Goal: Task Accomplishment & Management: Complete application form

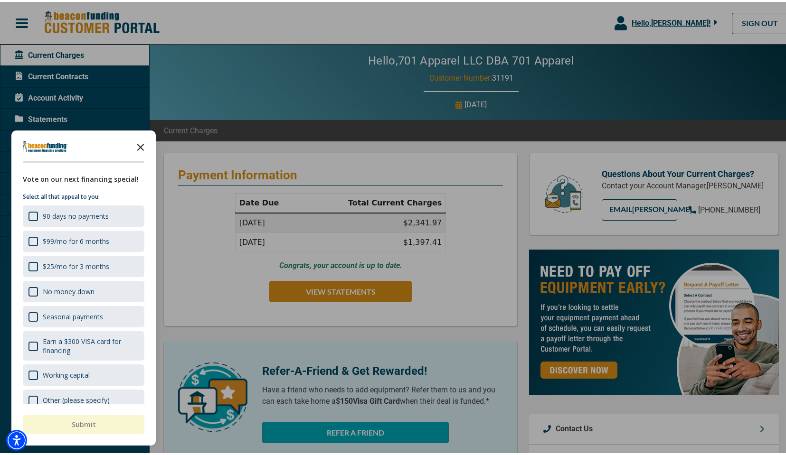
click at [143, 146] on icon "Close the survey" at bounding box center [140, 144] width 19 height 19
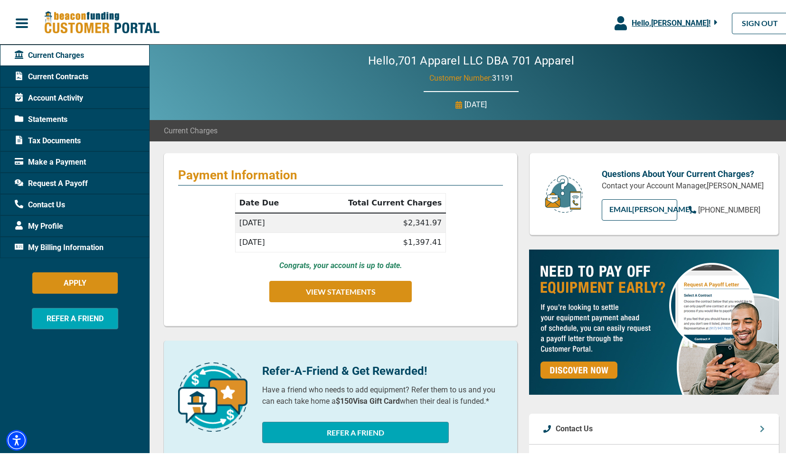
click at [66, 75] on span "Current Contracts" at bounding box center [52, 74] width 74 height 11
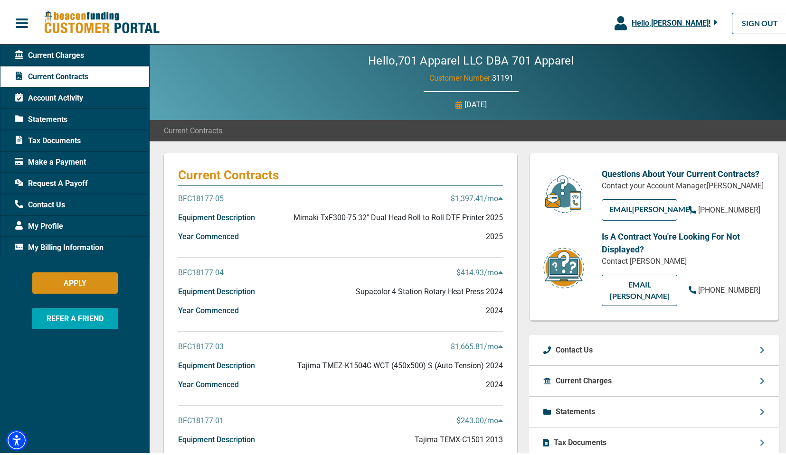
click at [468, 198] on p "$1,397.41 /mo" at bounding box center [477, 196] width 52 height 11
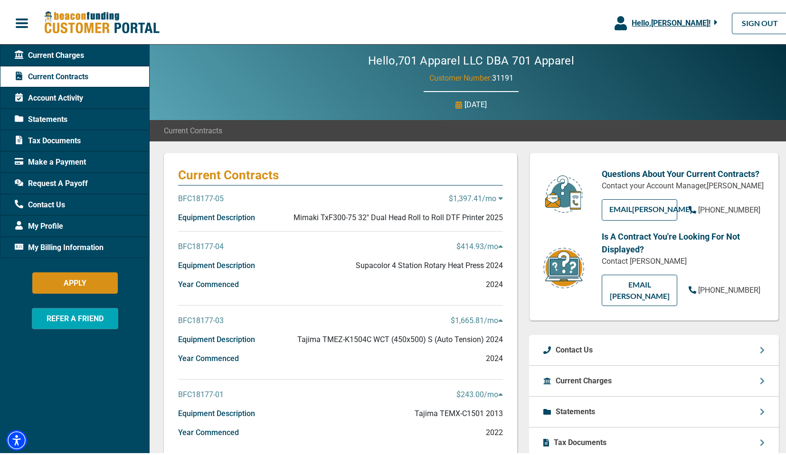
click at [468, 198] on p "$1,397.41 /mo" at bounding box center [476, 196] width 54 height 11
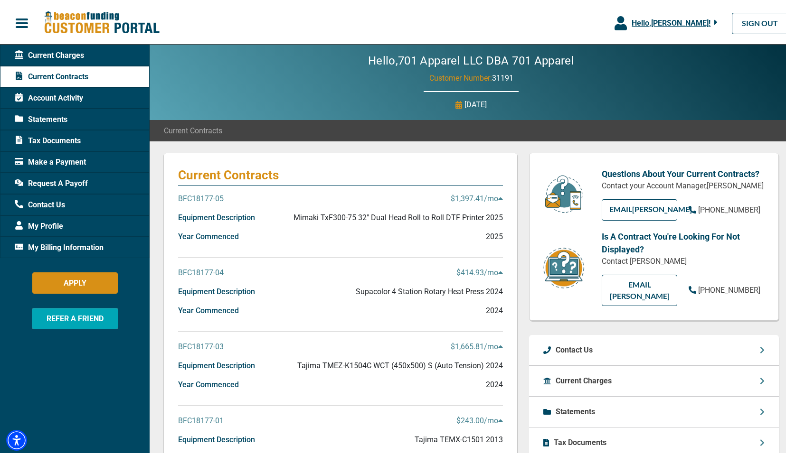
click at [216, 199] on p "BFC18177-05" at bounding box center [201, 196] width 46 height 11
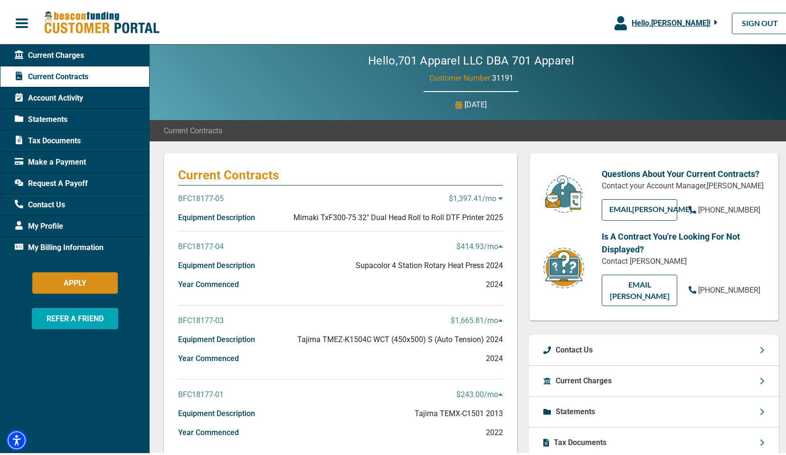
click at [386, 193] on div "BFC18177-05 $1,397.41 /mo" at bounding box center [340, 200] width 325 height 19
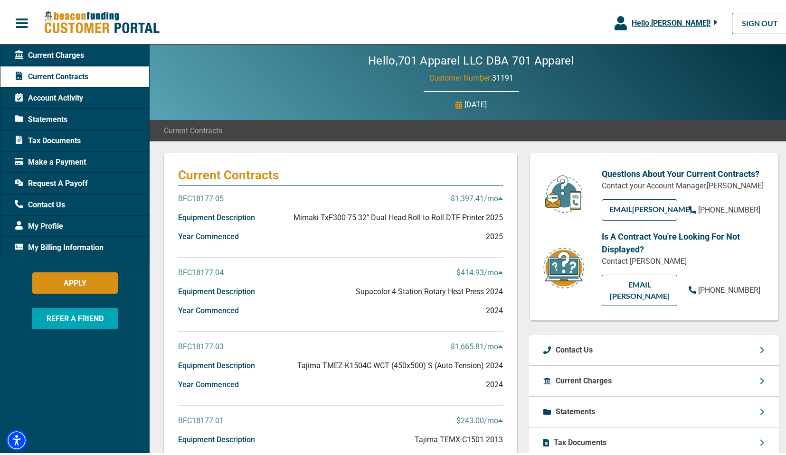
click at [215, 194] on p "BFC18177-05" at bounding box center [201, 196] width 46 height 11
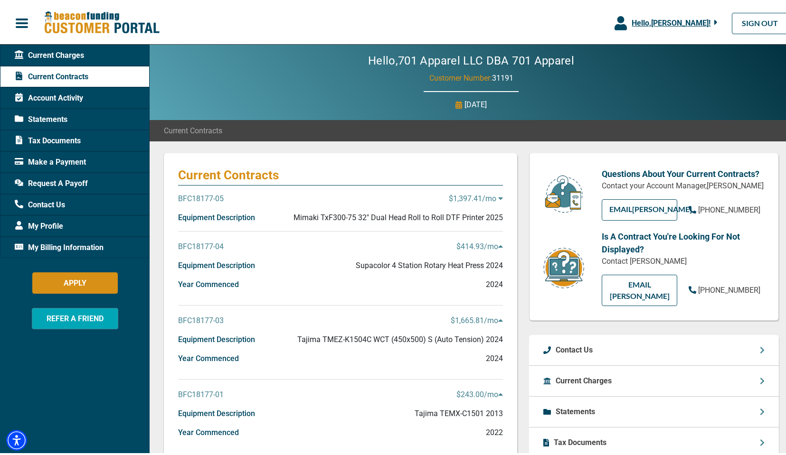
click at [214, 195] on p "BFC18177-05" at bounding box center [201, 196] width 46 height 11
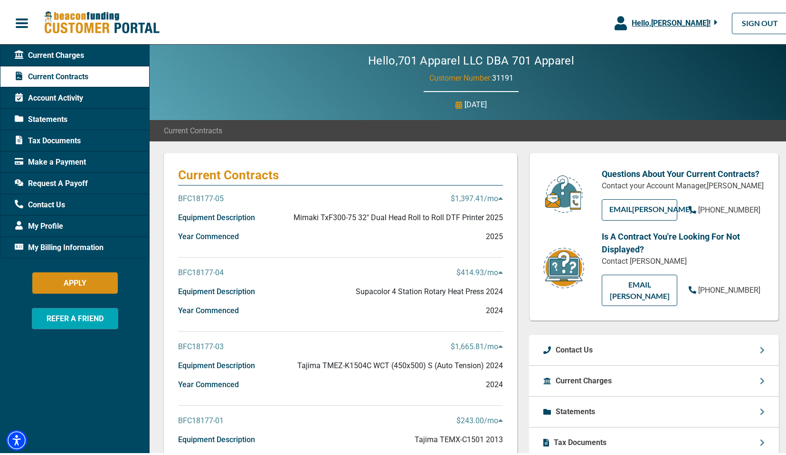
scroll to position [4, 0]
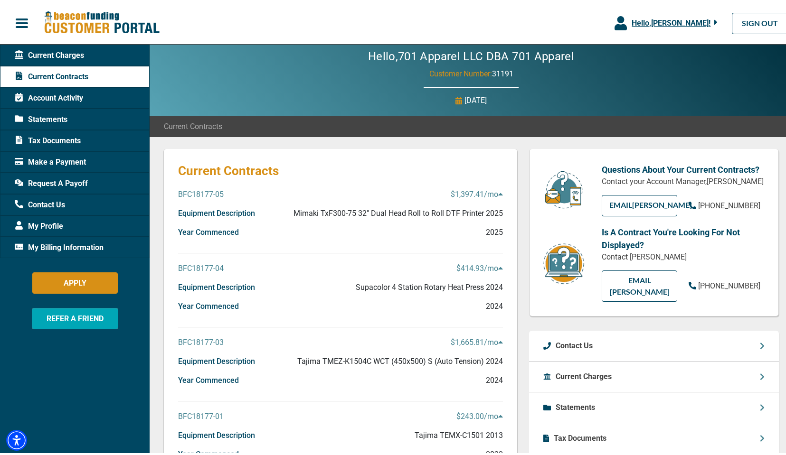
click at [205, 190] on p "BFC18177-05" at bounding box center [201, 192] width 46 height 11
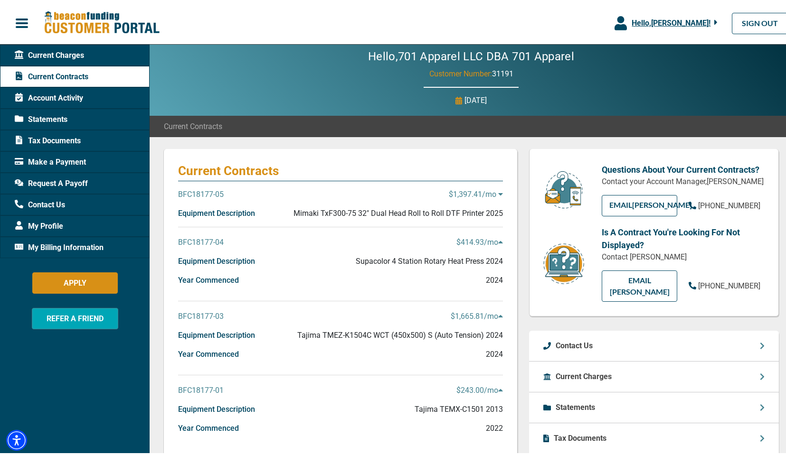
click at [207, 188] on p "BFC18177-05" at bounding box center [201, 192] width 46 height 11
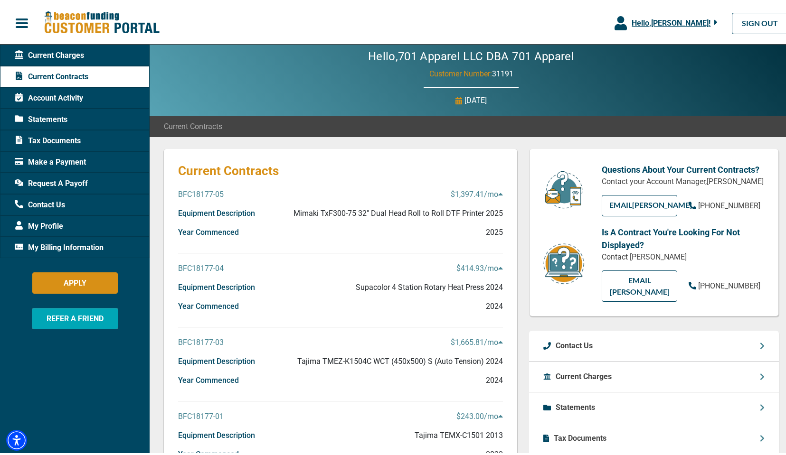
click at [86, 100] on div "Account Activity" at bounding box center [75, 95] width 150 height 21
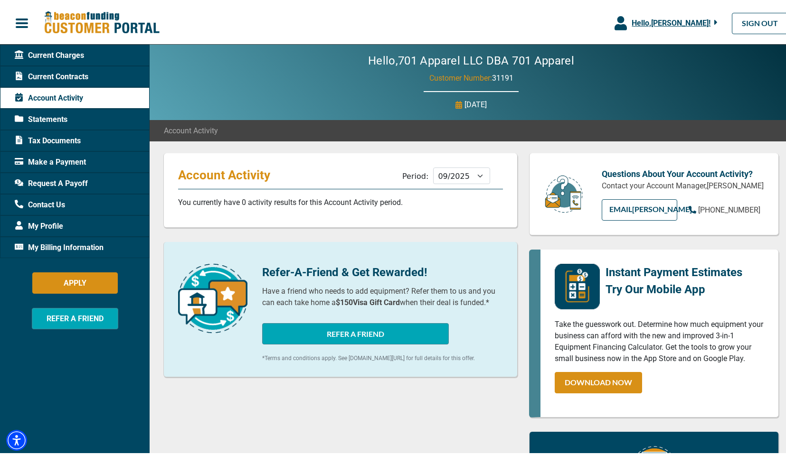
click at [85, 123] on div "Statements" at bounding box center [75, 117] width 150 height 21
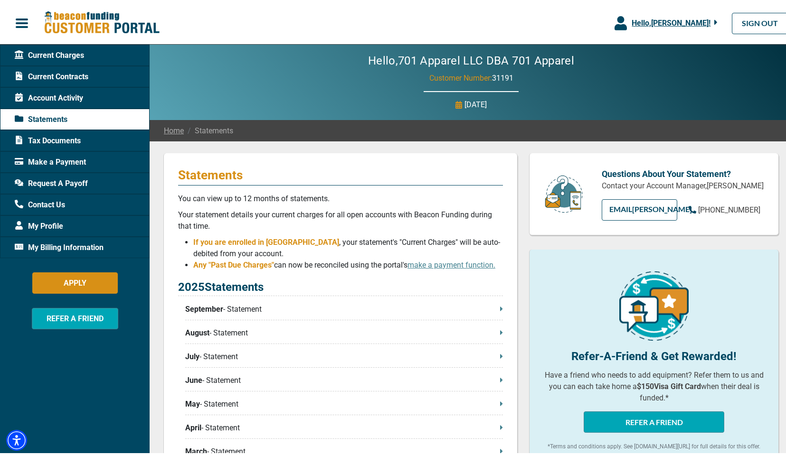
click at [237, 306] on p "September - Statement" at bounding box center [344, 307] width 318 height 11
click at [75, 94] on span "Account Activity" at bounding box center [49, 96] width 68 height 11
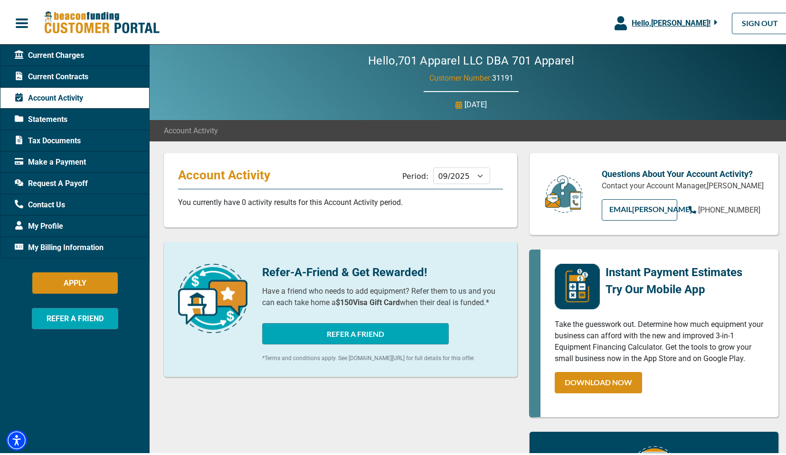
click at [84, 69] on span "Current Contracts" at bounding box center [52, 74] width 74 height 11
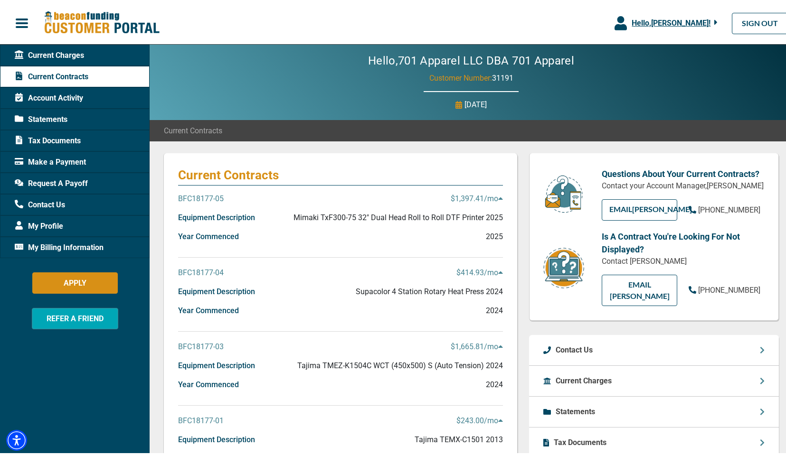
click at [224, 211] on p "Equipment Description" at bounding box center [216, 215] width 77 height 11
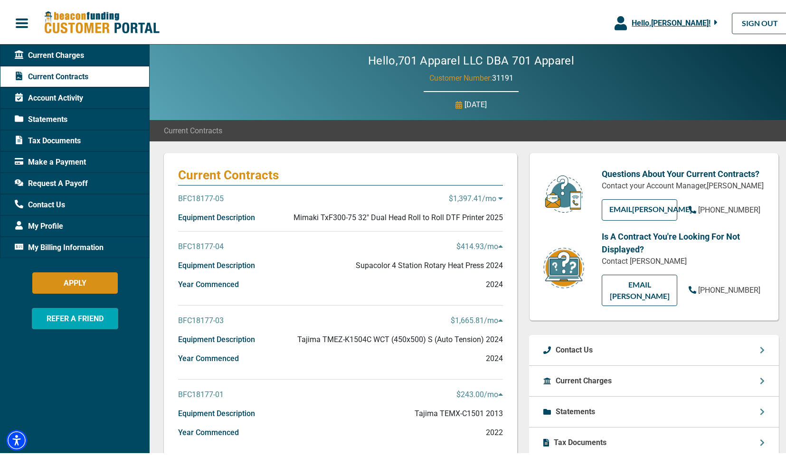
click at [224, 211] on p "Equipment Description" at bounding box center [216, 215] width 77 height 11
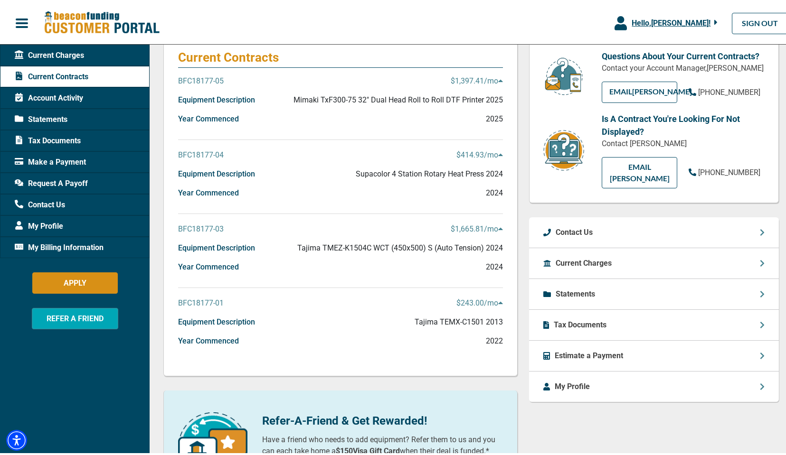
scroll to position [116, 0]
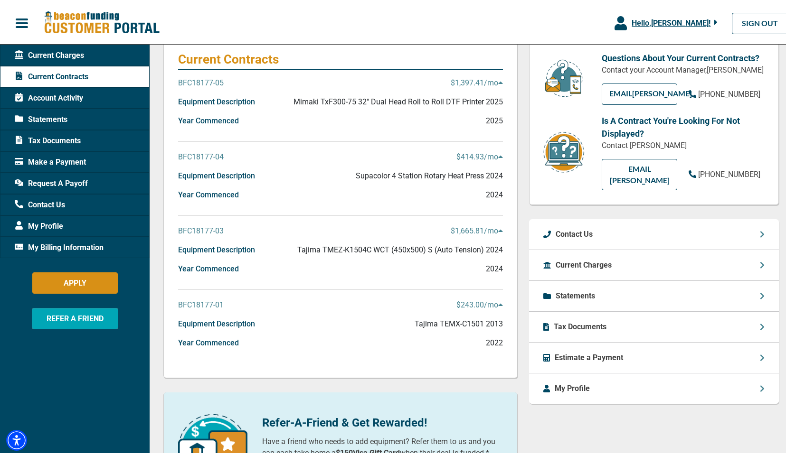
click at [653, 257] on div "Current Charges" at bounding box center [654, 263] width 250 height 31
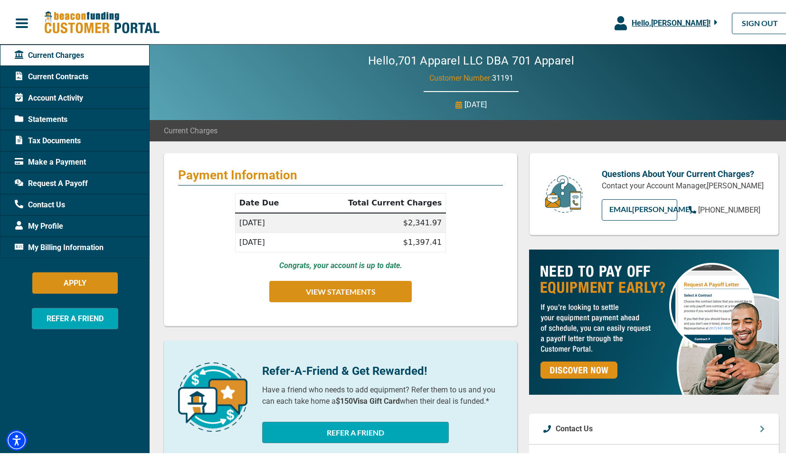
click at [48, 117] on span "Statements" at bounding box center [41, 117] width 53 height 11
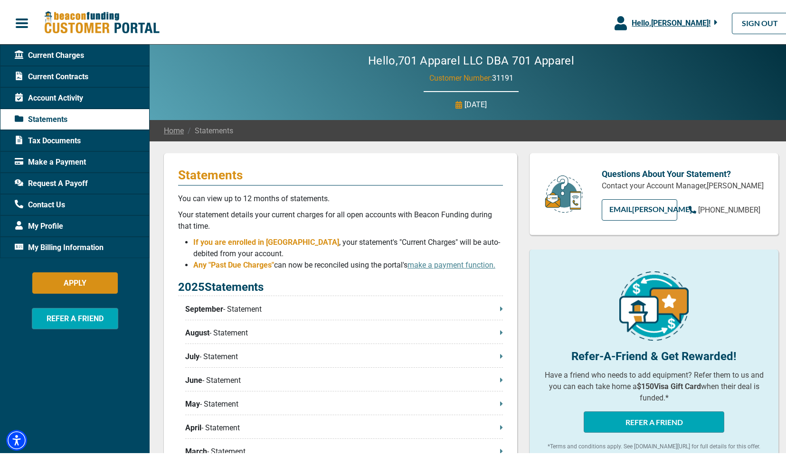
click at [56, 139] on span "Tax Documents" at bounding box center [48, 138] width 66 height 11
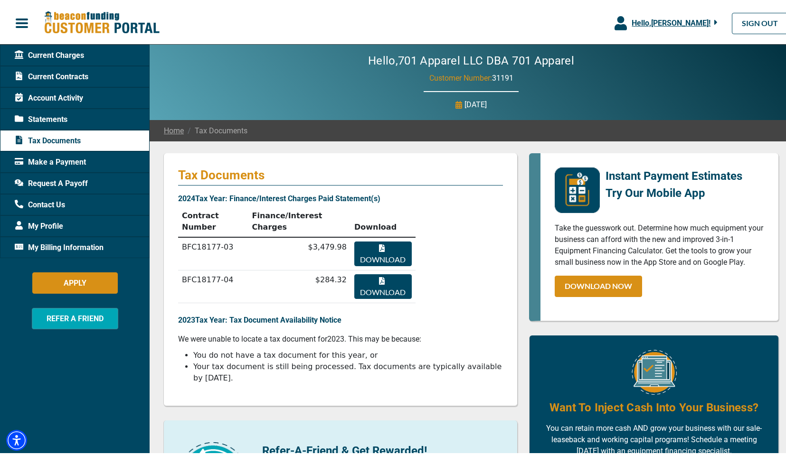
click at [404, 254] on button "Download" at bounding box center [382, 252] width 57 height 25
click at [82, 244] on span "My Billing Information" at bounding box center [59, 245] width 89 height 11
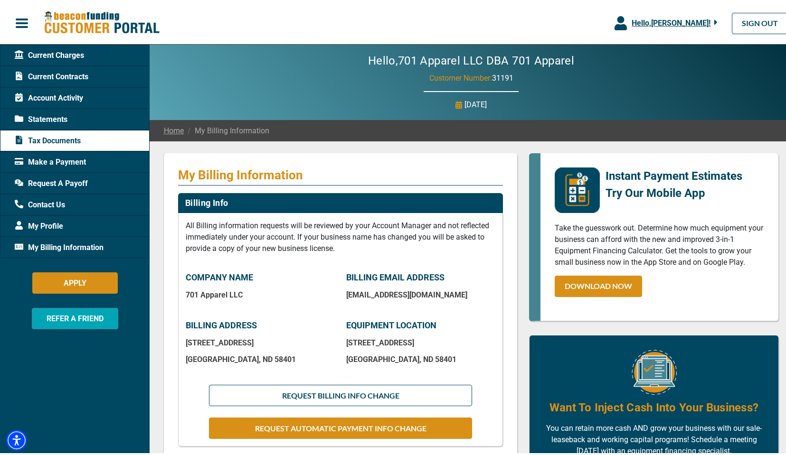
click at [41, 221] on span "My Profile" at bounding box center [39, 224] width 48 height 11
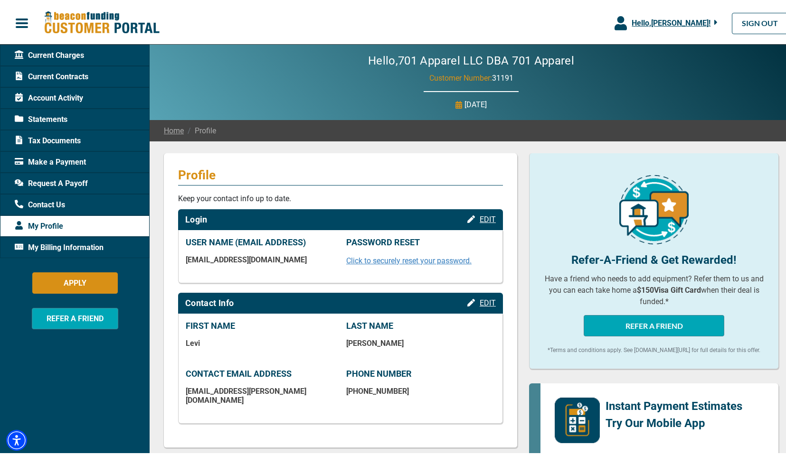
click at [48, 204] on span "Contact Us" at bounding box center [40, 203] width 50 height 11
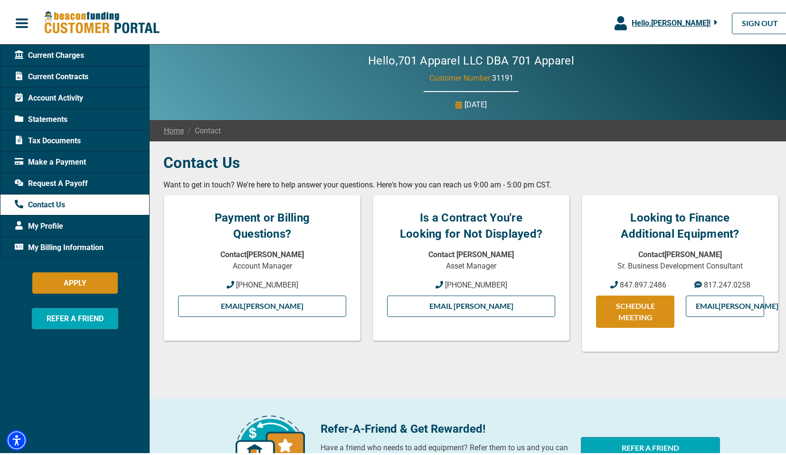
click at [53, 190] on div "Request A Payoff" at bounding box center [75, 181] width 150 height 21
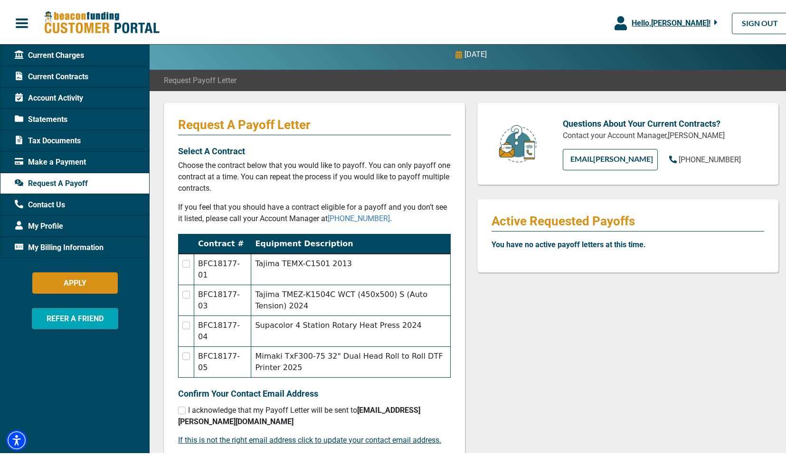
scroll to position [88, 0]
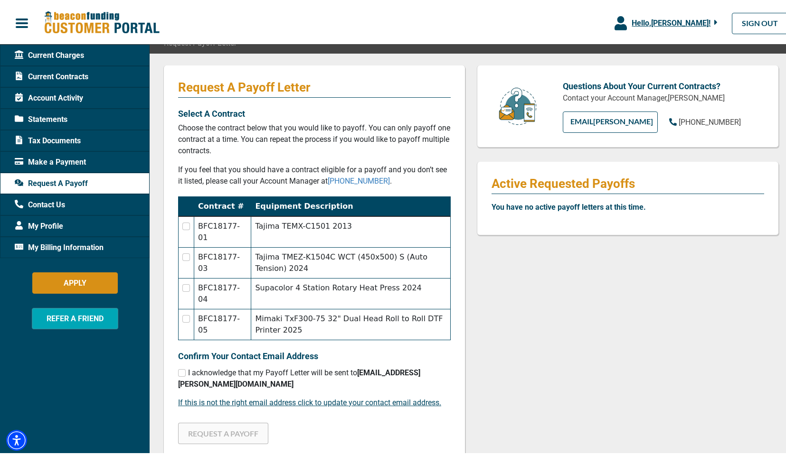
click at [182, 374] on input "checkbox" at bounding box center [182, 372] width 8 height 8
checkbox input "true"
click at [182, 225] on input "checkbox" at bounding box center [186, 225] width 8 height 8
checkbox input "true"
click at [182, 253] on input "checkbox" at bounding box center [186, 256] width 8 height 8
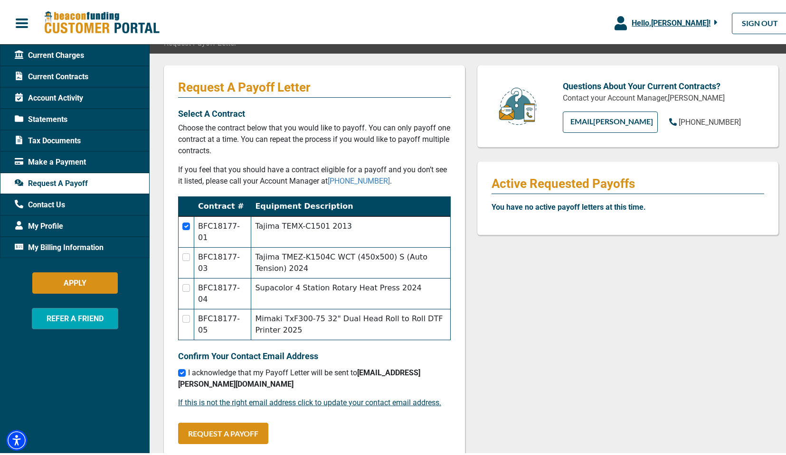
checkbox input "true"
checkbox input "false"
click at [181, 291] on td at bounding box center [187, 292] width 16 height 31
click at [179, 222] on td at bounding box center [187, 230] width 16 height 31
click at [183, 256] on input "checkbox" at bounding box center [186, 256] width 8 height 8
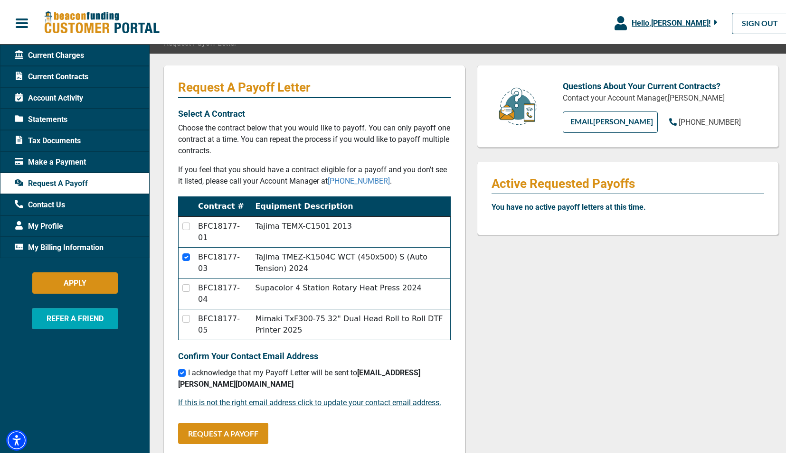
checkbox input "false"
click at [186, 226] on input "checkbox" at bounding box center [186, 225] width 8 height 8
click at [215, 435] on button "REQUEST A PAYOFF" at bounding box center [223, 431] width 90 height 21
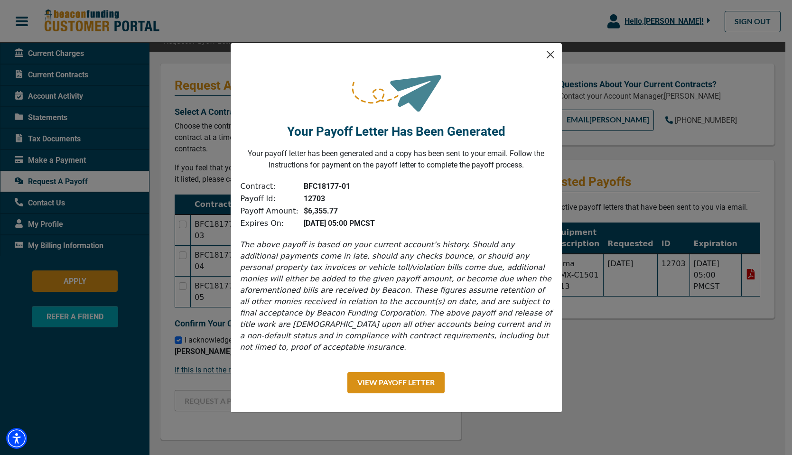
click at [552, 59] on button "Close" at bounding box center [550, 54] width 15 height 15
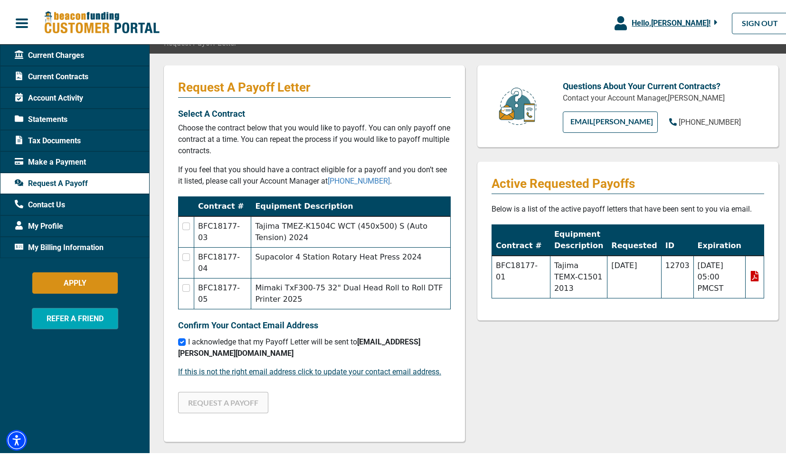
click at [183, 225] on input "checkbox" at bounding box center [186, 225] width 8 height 8
drag, startPoint x: 214, startPoint y: 399, endPoint x: 216, endPoint y: 393, distance: 6.9
click at [214, 399] on button "REQUEST A PAYOFF" at bounding box center [223, 400] width 90 height 21
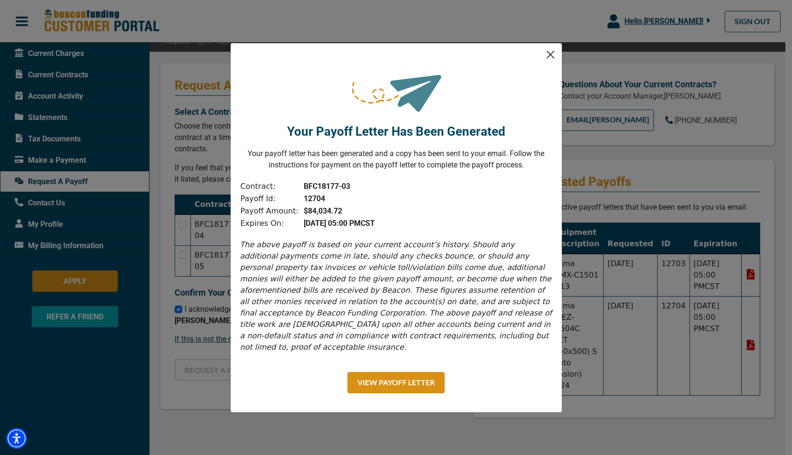
click at [551, 59] on button "Close" at bounding box center [550, 54] width 15 height 15
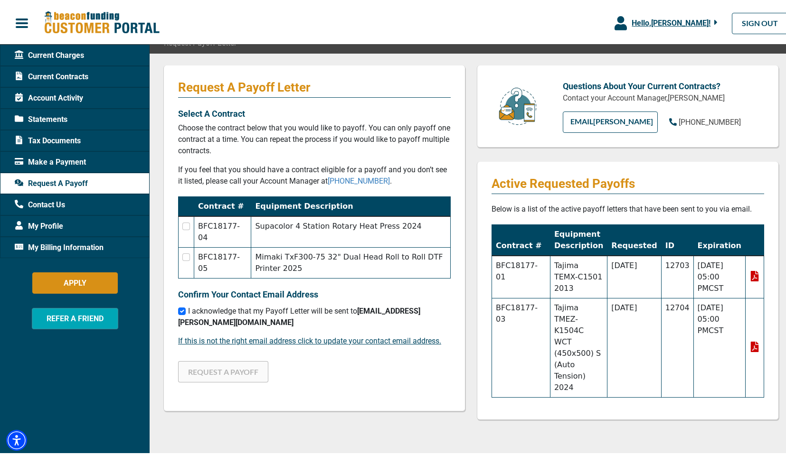
click at [183, 226] on input "checkbox" at bounding box center [186, 225] width 8 height 8
click at [233, 371] on button "REQUEST A PAYOFF" at bounding box center [223, 369] width 90 height 21
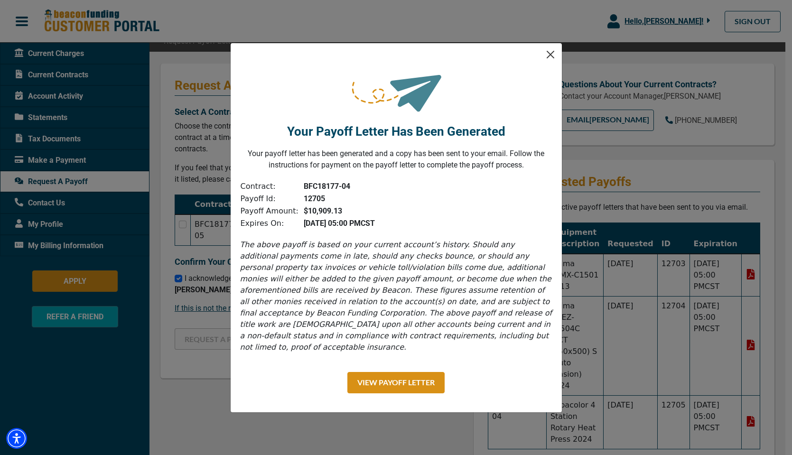
click at [549, 60] on button "Close" at bounding box center [550, 54] width 15 height 15
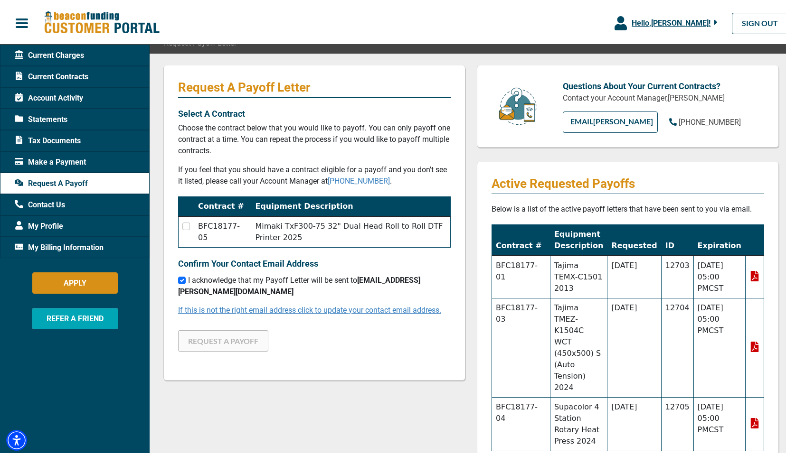
drag, startPoint x: 181, startPoint y: 224, endPoint x: 234, endPoint y: 308, distance: 98.9
click at [182, 224] on input "checkbox" at bounding box center [186, 225] width 8 height 8
checkbox input "true"
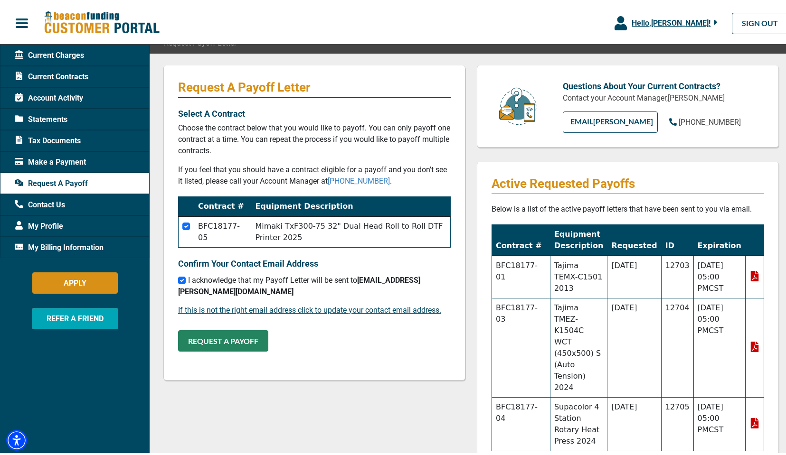
click at [240, 339] on button "REQUEST A PAYOFF" at bounding box center [223, 339] width 90 height 21
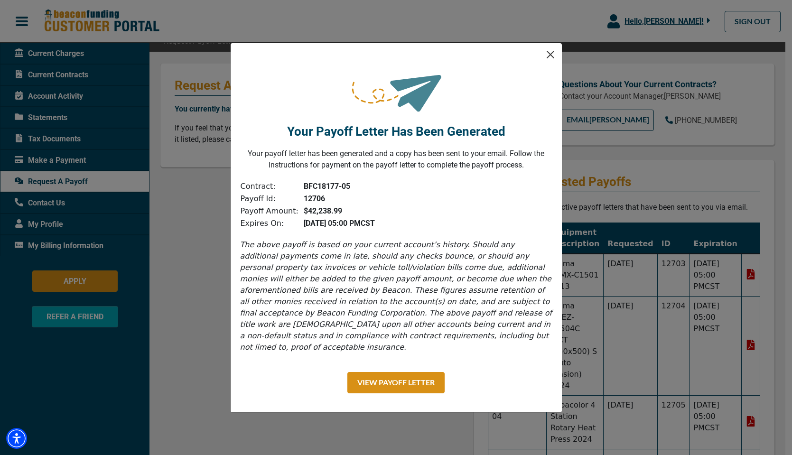
click at [551, 58] on button "Close" at bounding box center [550, 54] width 15 height 15
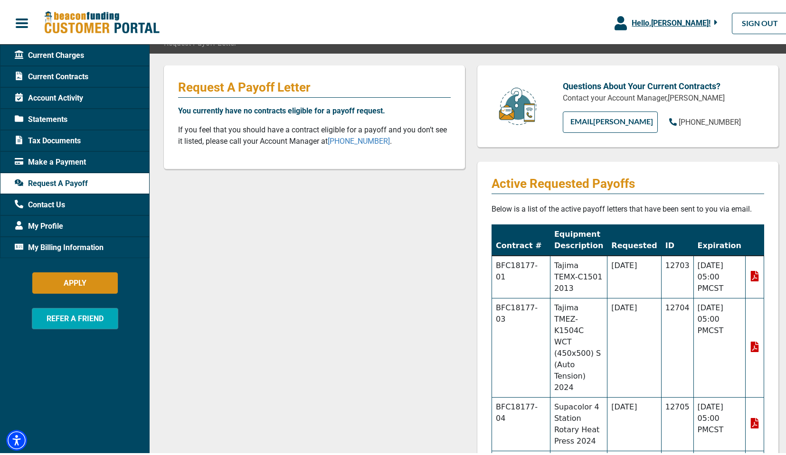
click at [752, 271] on icon at bounding box center [754, 274] width 10 height 10
